Goal: Transaction & Acquisition: Download file/media

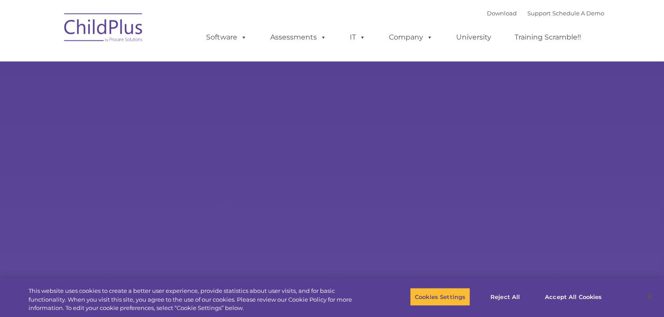
select select "MEDIUM"
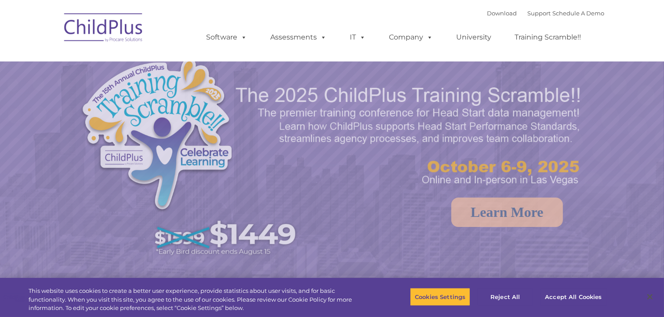
select select "MEDIUM"
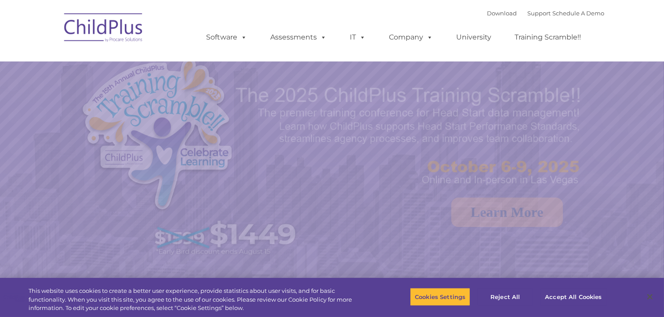
select select "MEDIUM"
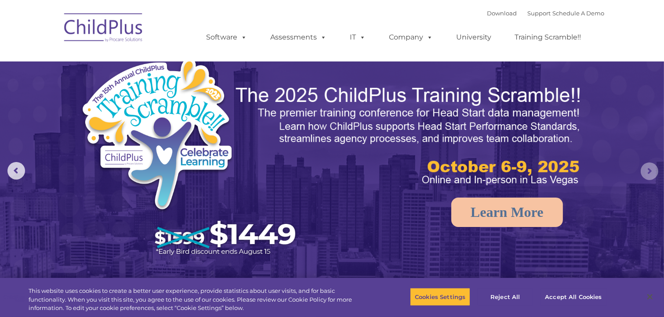
click at [648, 175] on rs-arrow at bounding box center [650, 172] width 18 height 18
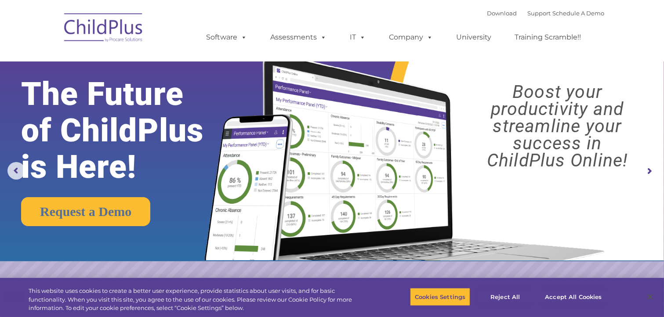
click at [648, 175] on rs-arrow at bounding box center [650, 172] width 18 height 18
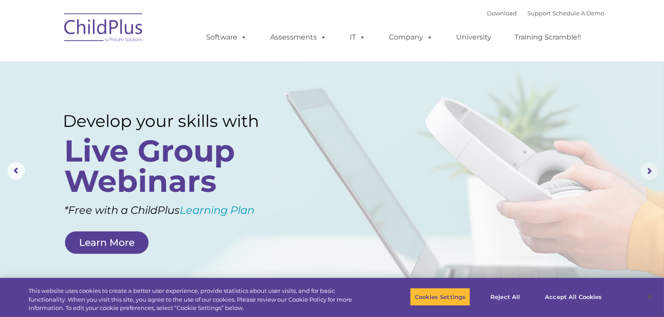
click at [647, 168] on rs-arrow at bounding box center [650, 172] width 18 height 18
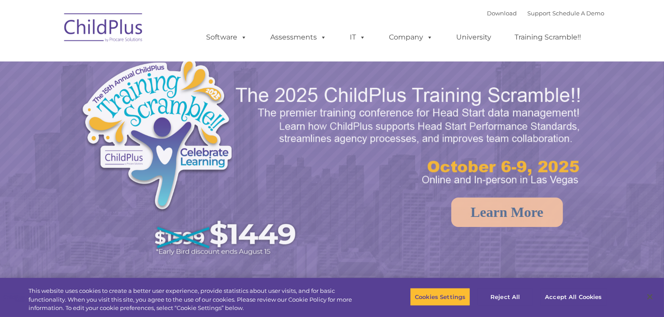
select select "MEDIUM"
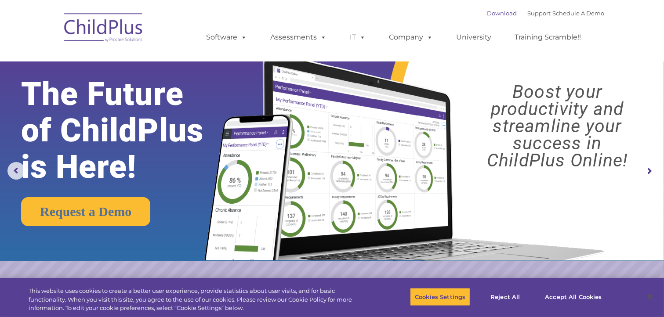
click at [494, 13] on link "Download" at bounding box center [503, 13] width 30 height 7
